Goal: Task Accomplishment & Management: Manage account settings

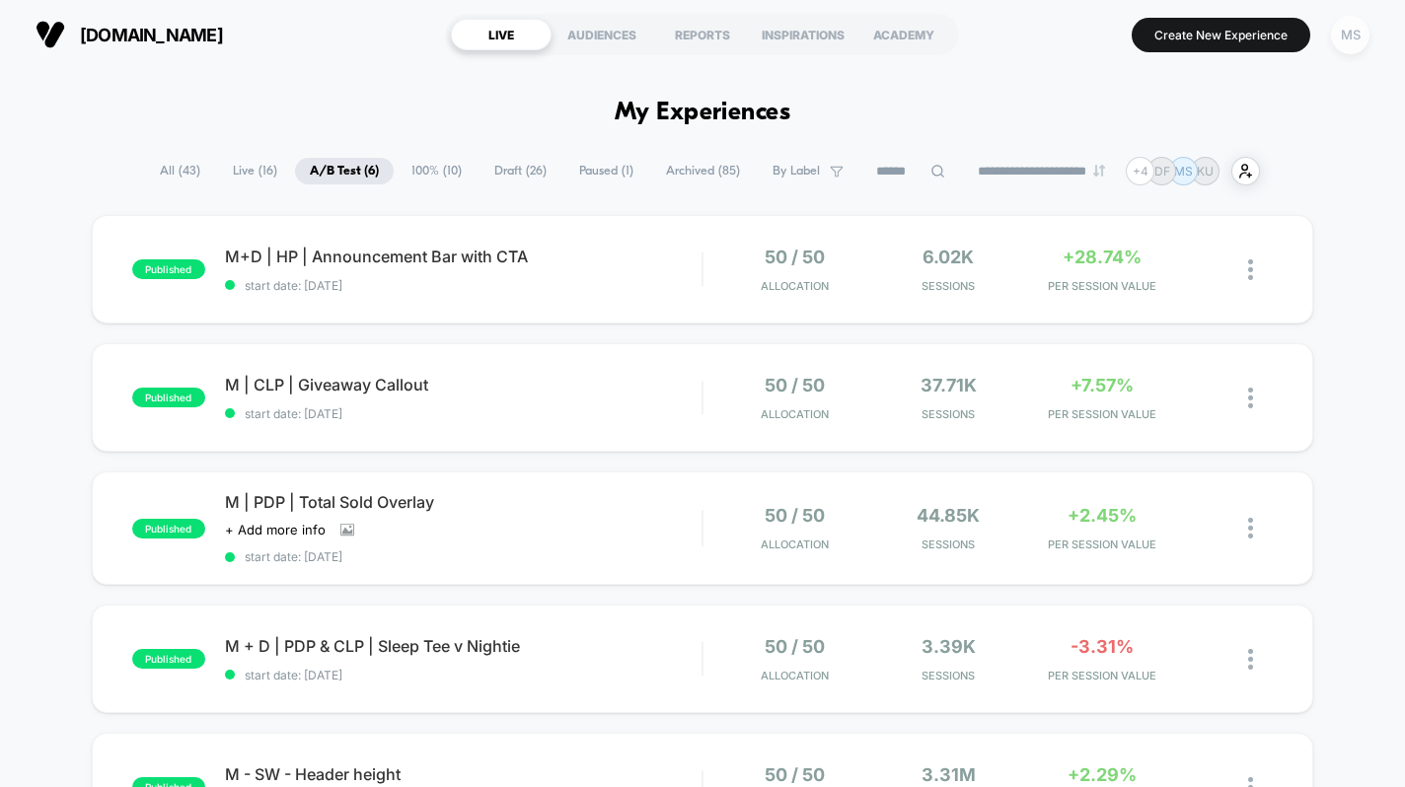
click at [1350, 34] on div "MS" at bounding box center [1350, 35] width 38 height 38
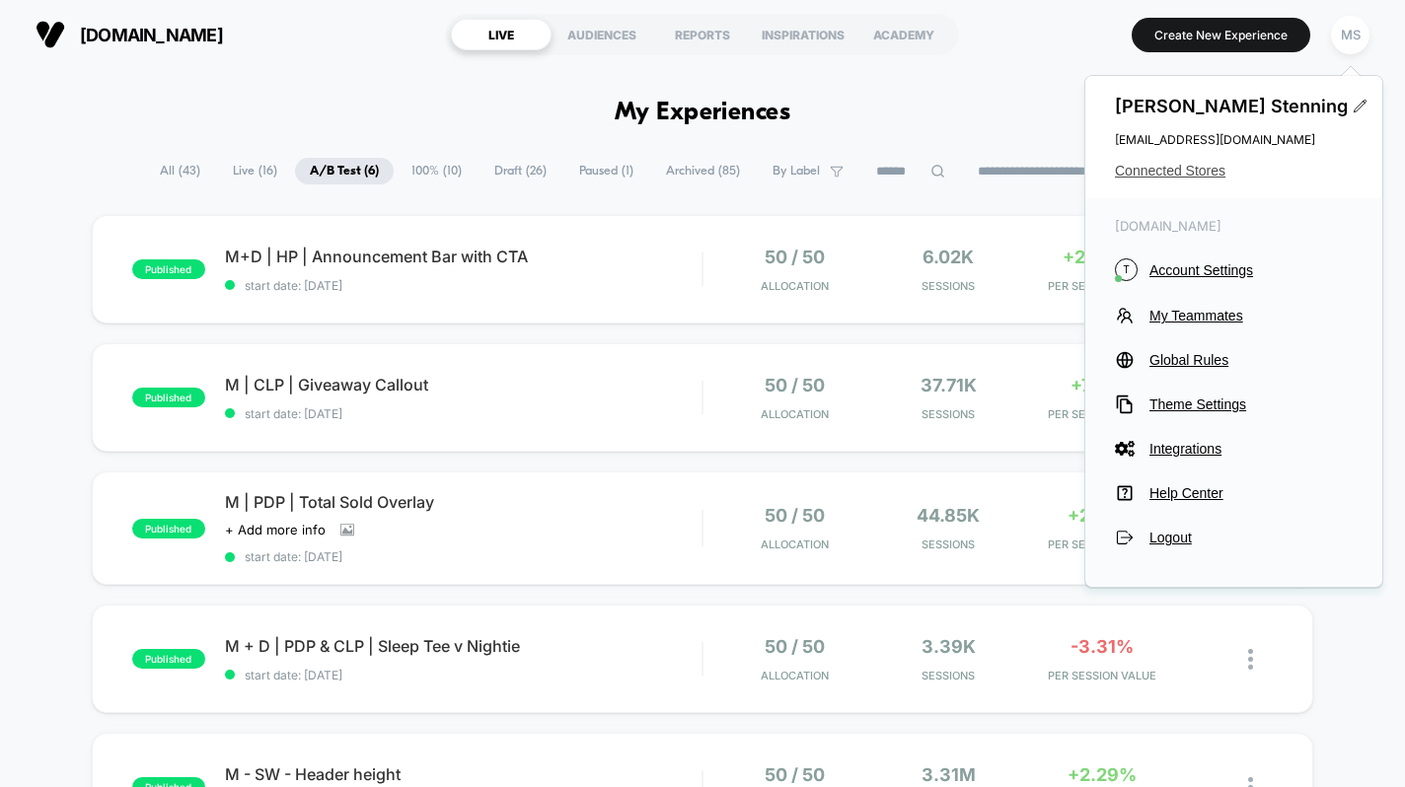
click at [1170, 163] on span "Connected Stores" at bounding box center [1234, 171] width 238 height 16
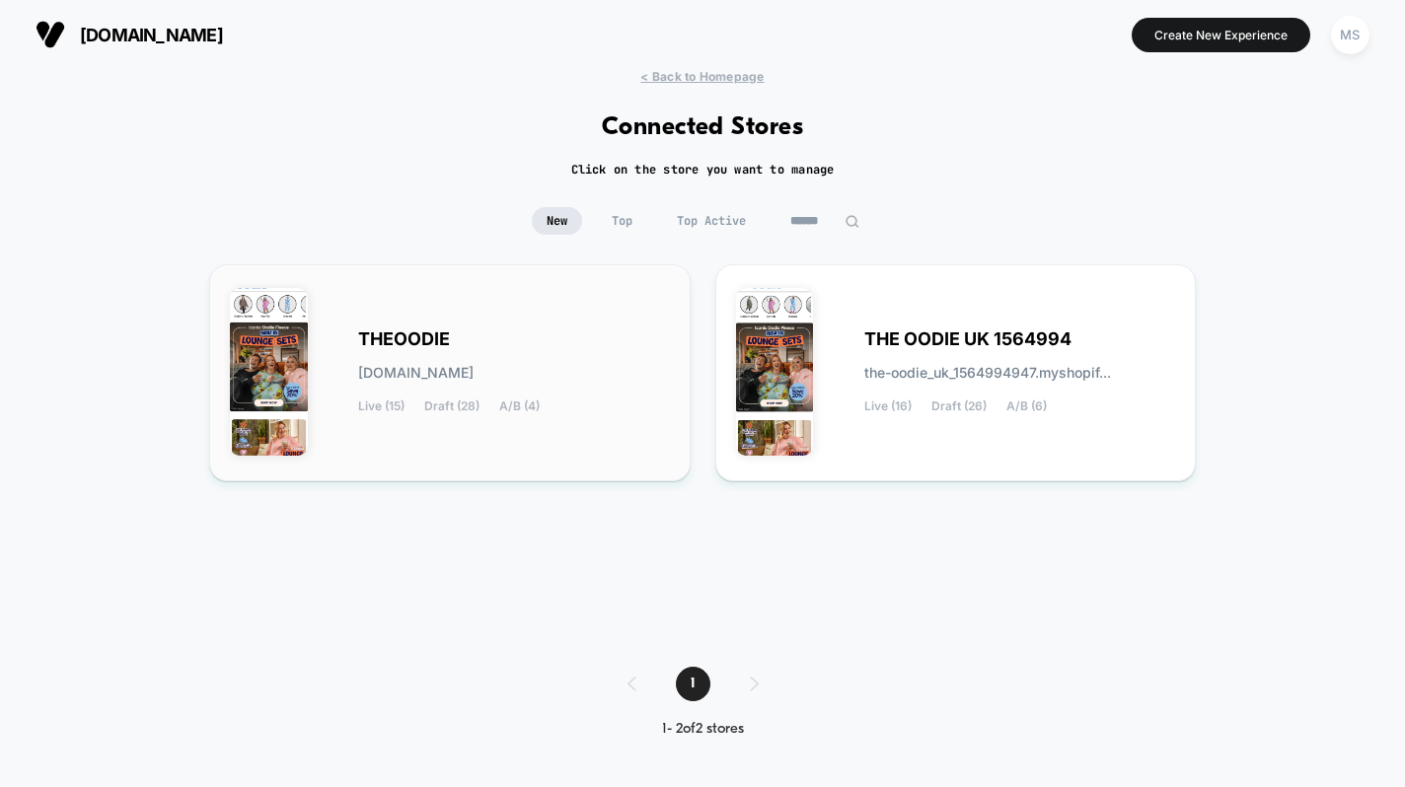
click at [510, 329] on div "[PERSON_NAME][DOMAIN_NAME] Live (15) Draft (28) A/B (4)" at bounding box center [450, 373] width 440 height 176
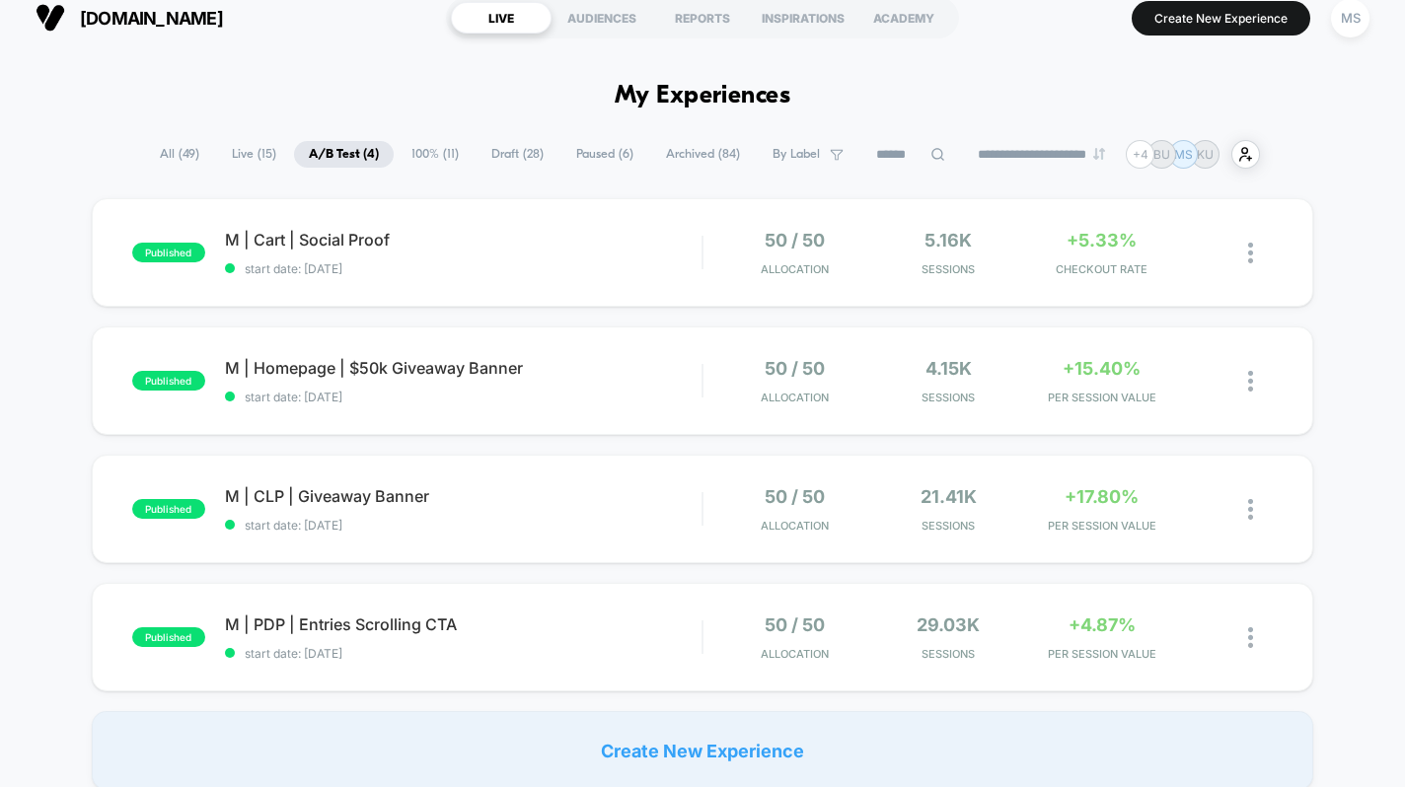
scroll to position [15, 0]
